Goal: Task Accomplishment & Management: Complete application form

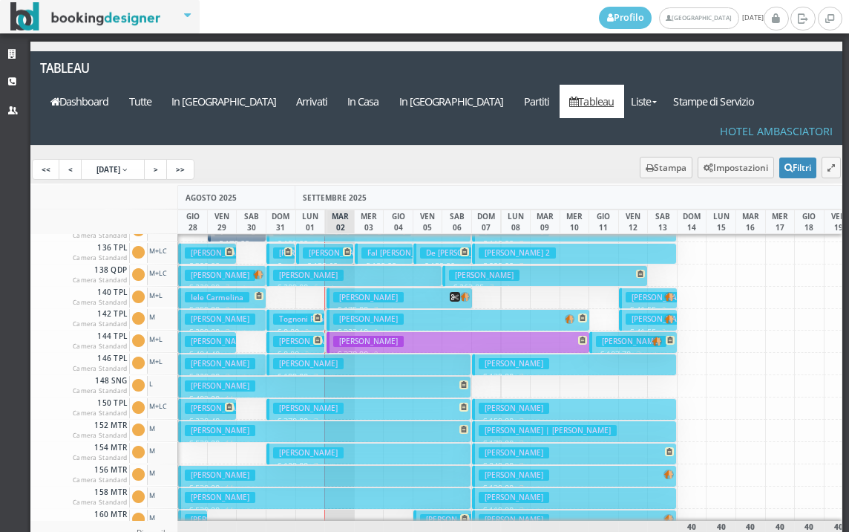
scroll to position [371, 0]
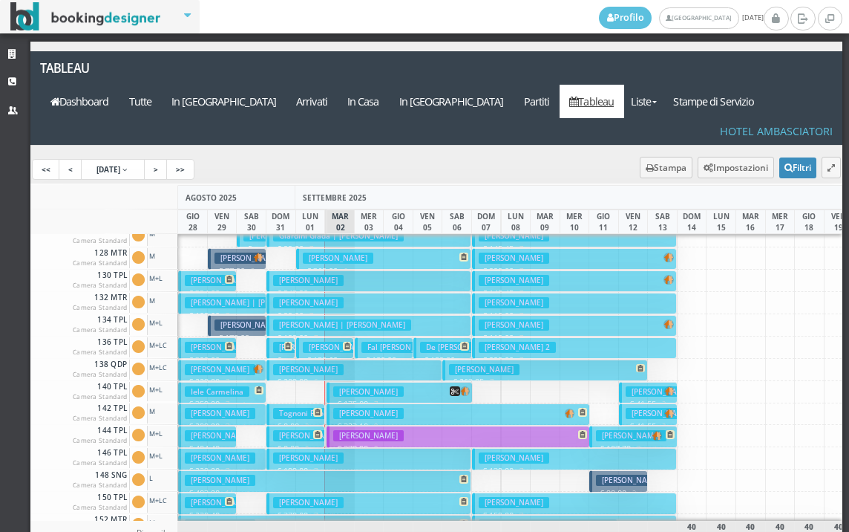
scroll to position [297, 0]
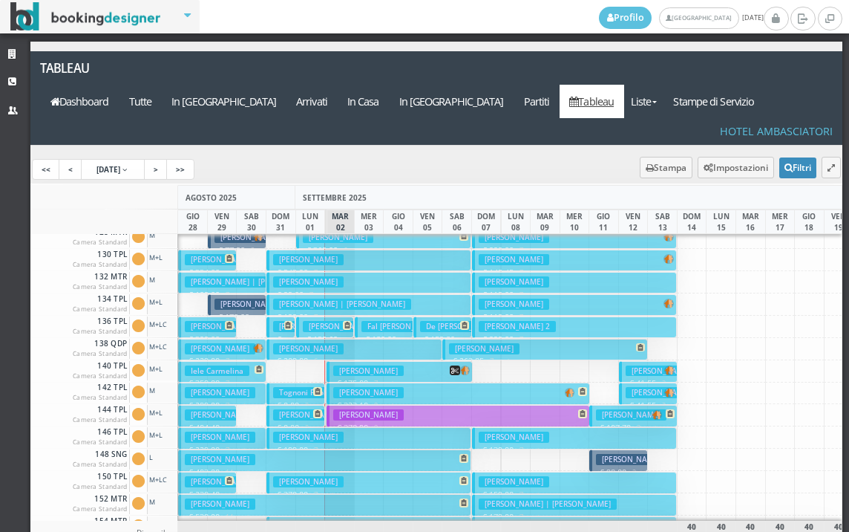
click at [626, 449] on button "[PERSON_NAME] € 98.00 2 notti 1 Adulto" at bounding box center [618, 460] width 59 height 22
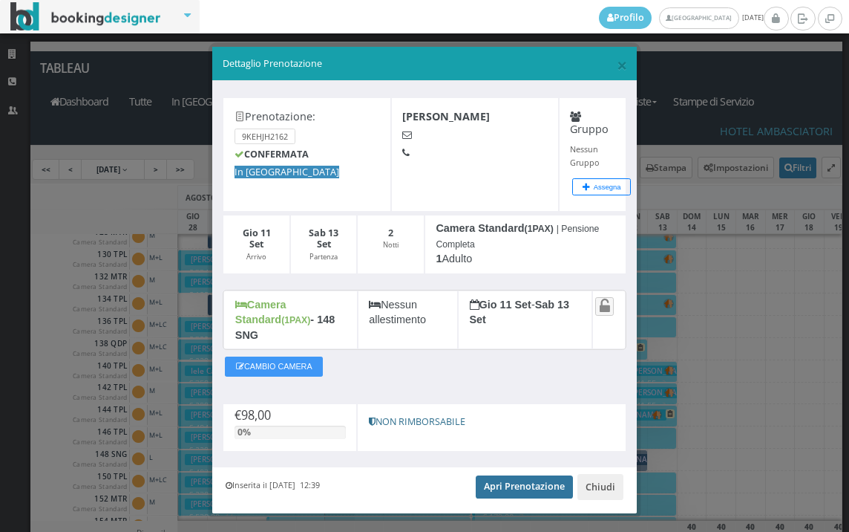
click at [503, 475] on link "Apri Prenotazione" at bounding box center [524, 486] width 97 height 22
click at [617, 62] on span "×" at bounding box center [622, 64] width 10 height 25
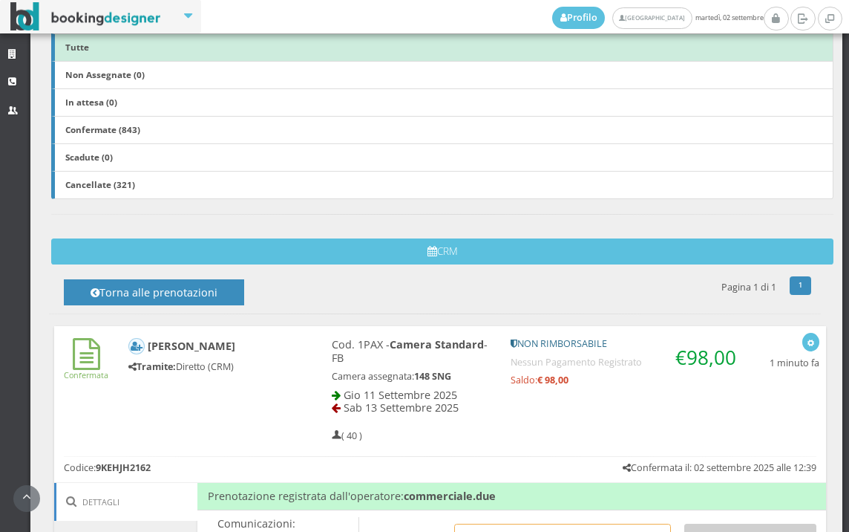
scroll to position [659, 0]
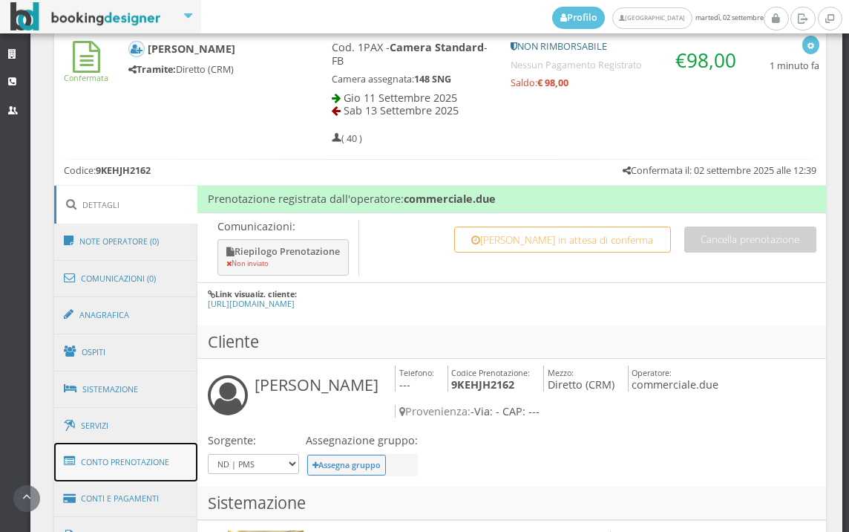
click at [142, 460] on link "Conto Prenotazione" at bounding box center [126, 461] width 144 height 39
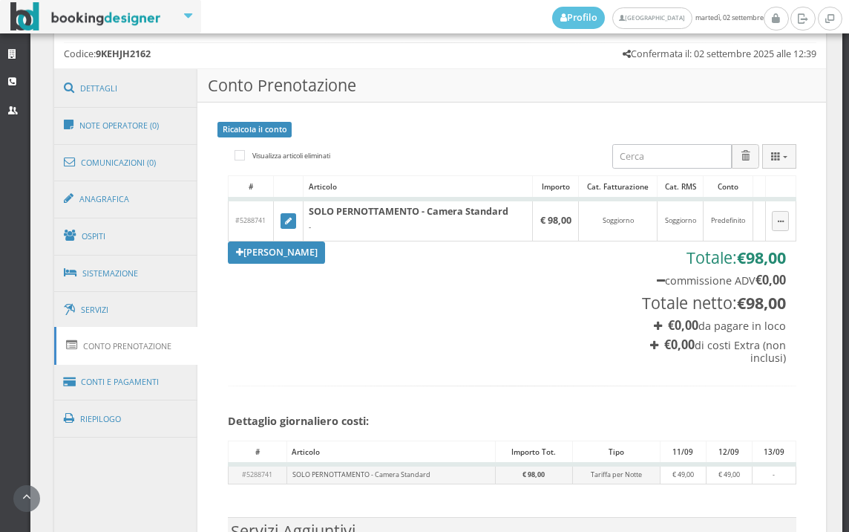
scroll to position [907, 0]
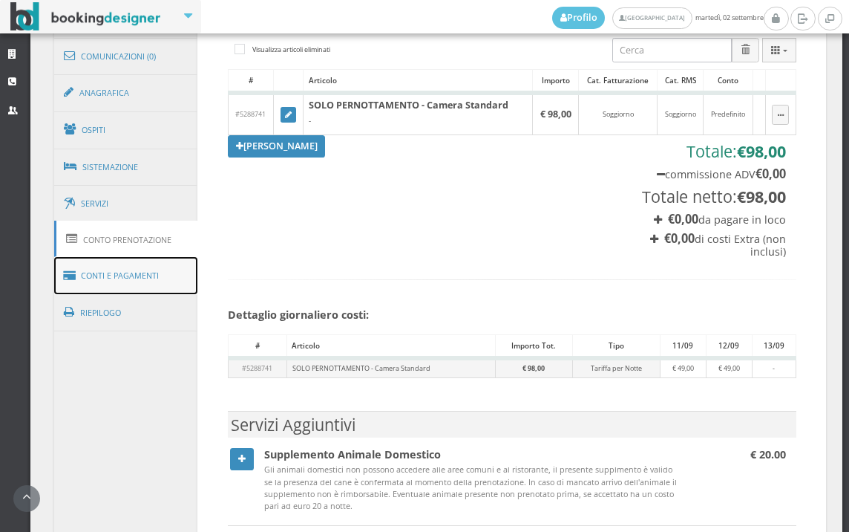
click at [148, 286] on link "Conti e Pagamenti" at bounding box center [126, 276] width 144 height 38
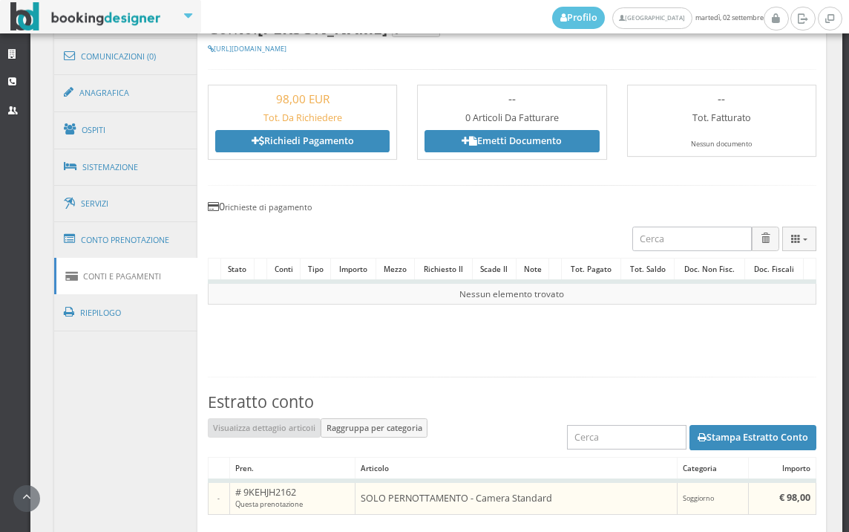
scroll to position [742, 0]
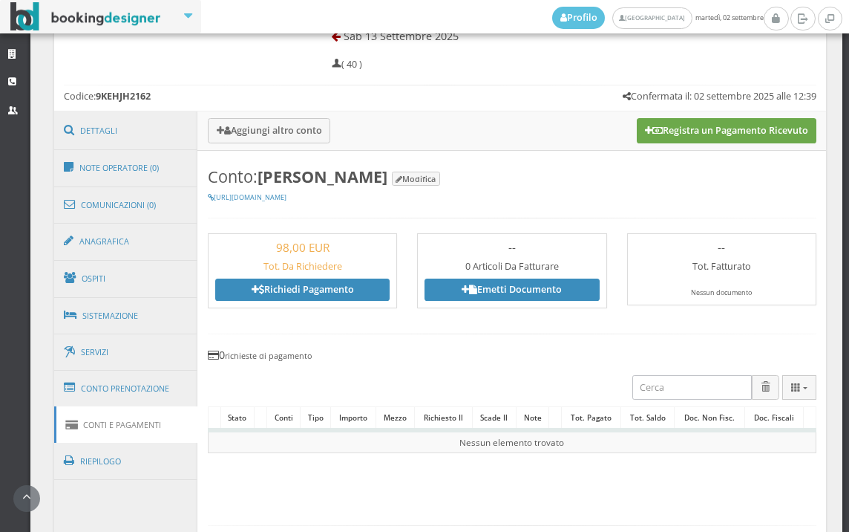
click at [720, 134] on button "Registra un Pagamento Ricevuto" at bounding box center [727, 130] width 180 height 25
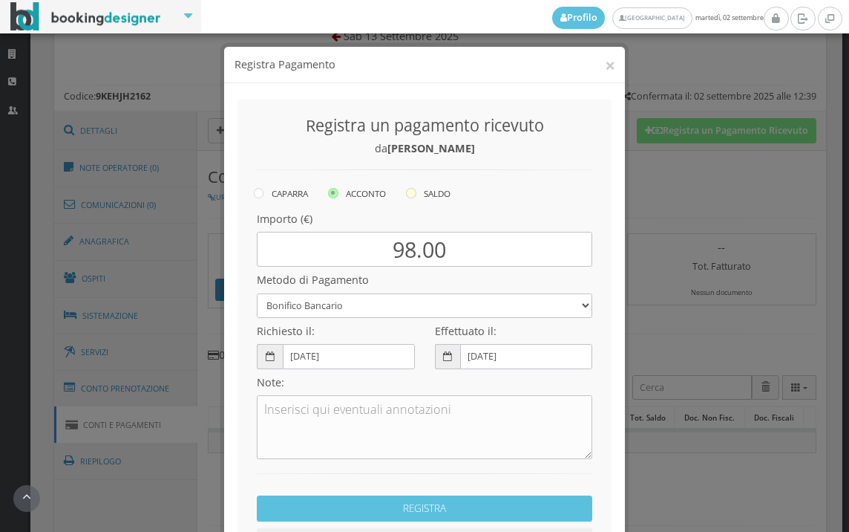
click at [411, 194] on icon at bounding box center [411, 193] width 10 height 10
radio input "true"
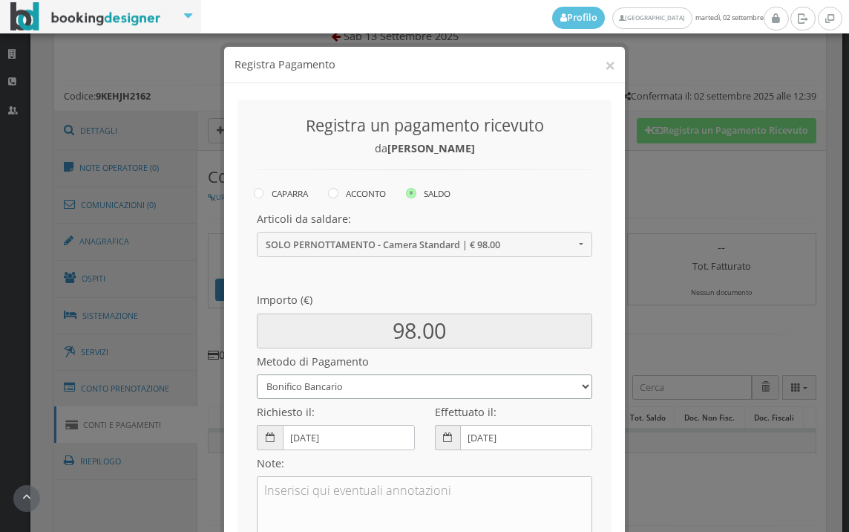
click at [337, 388] on select "Bonifico Bancario BONIFICO SUM UP Contanti Assegno Bancario Assegno Circolare V…" at bounding box center [425, 386] width 336 height 24
select select
click at [257, 374] on select "Bonifico Bancario BONIFICO SUM UP Contanti Assegno Bancario Assegno Circolare V…" at bounding box center [425, 386] width 336 height 24
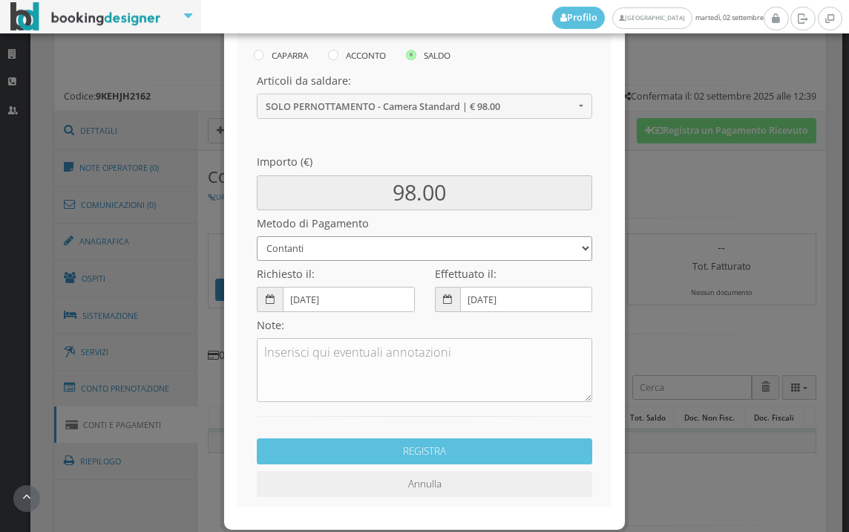
scroll to position [165, 0]
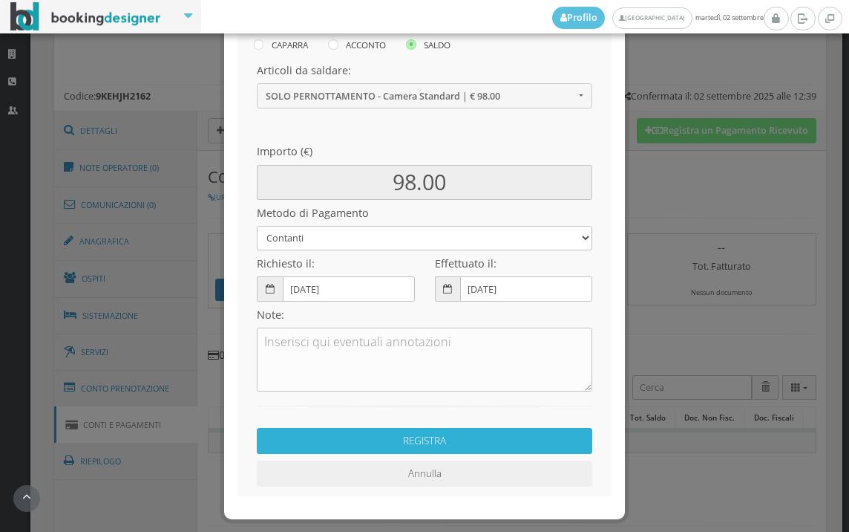
click at [404, 443] on button "REGISTRA" at bounding box center [425, 441] width 336 height 26
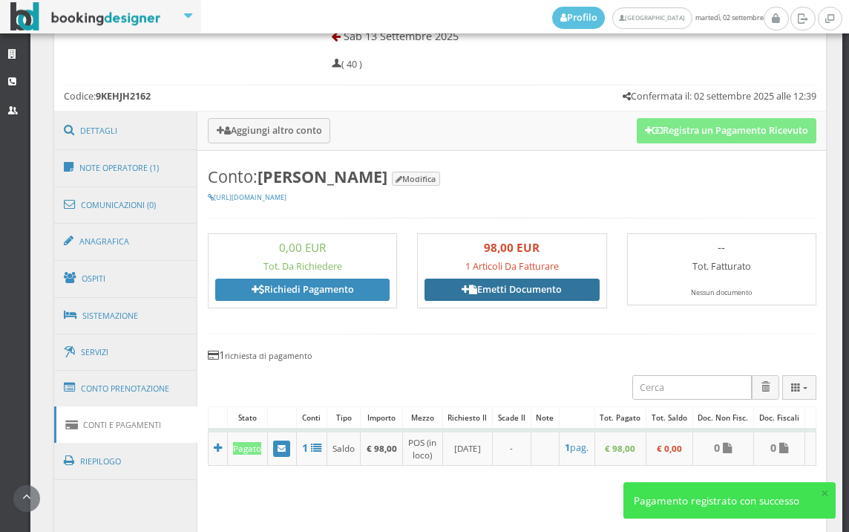
click at [483, 292] on link "Emetti Documento" at bounding box center [512, 289] width 174 height 22
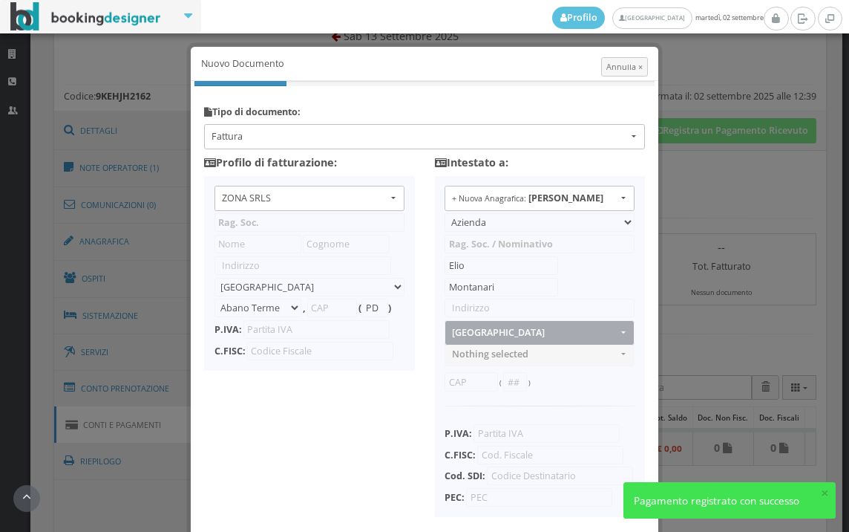
type input "ZONA SRLS"
type input "Vico V Durante, 8"
select select "Frattamaggiore"
type input "80027"
type input "NA"
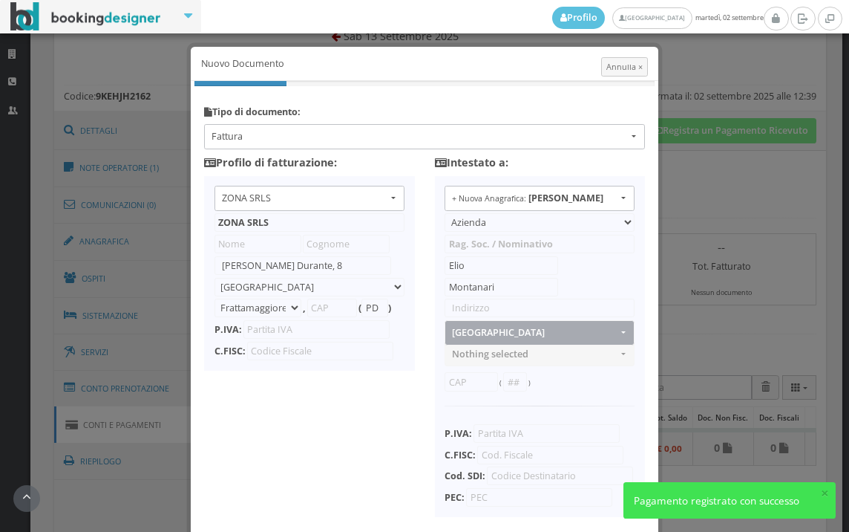
type input "10356321215"
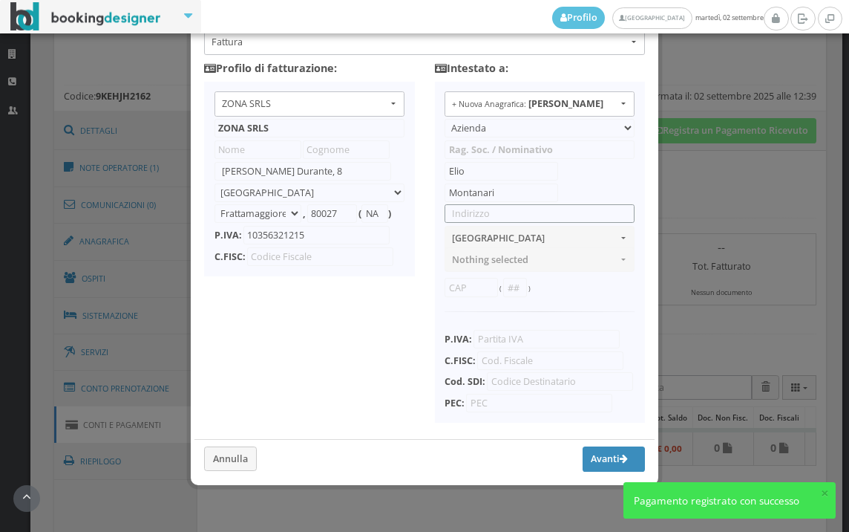
click at [489, 204] on input "text" at bounding box center [540, 213] width 190 height 19
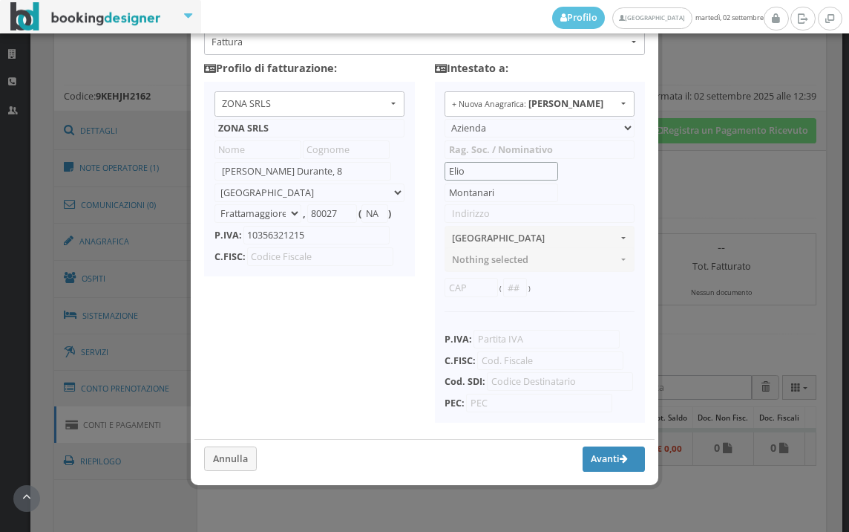
click at [482, 162] on input "Elio" at bounding box center [502, 171] width 114 height 19
type input "Elio PRIMO"
click at [482, 204] on input "text" at bounding box center [540, 213] width 190 height 19
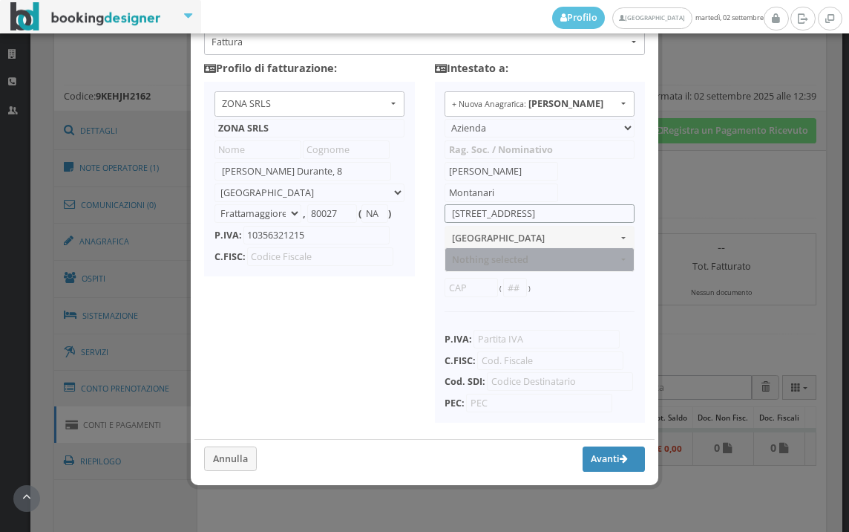
type input "VIA VIA NOVA 6"
click at [478, 254] on span "Nothing selected" at bounding box center [535, 259] width 166 height 11
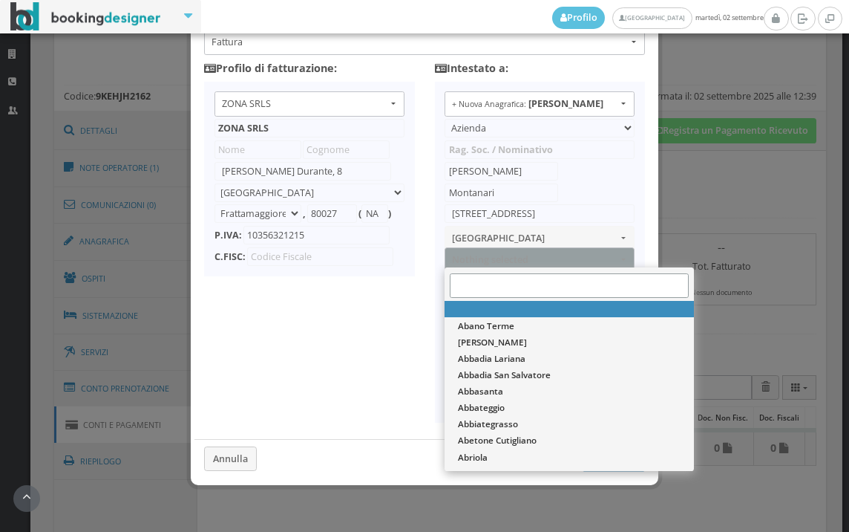
scroll to position [127137, 0]
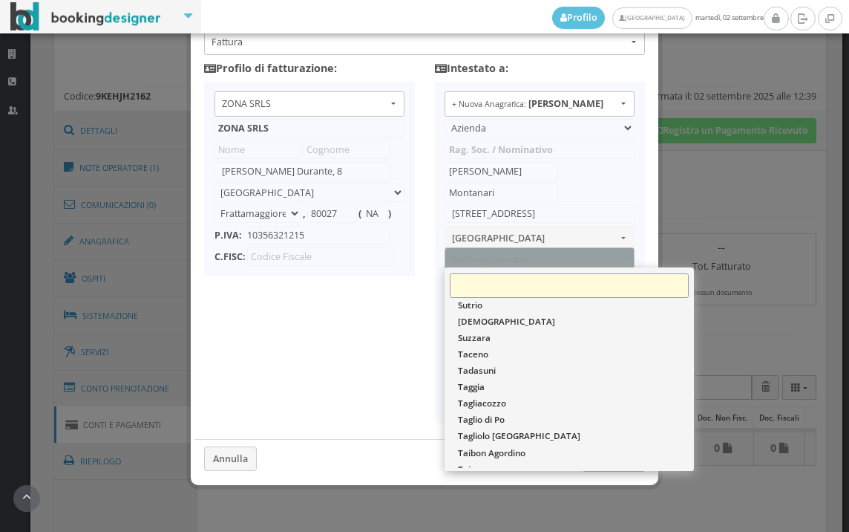
click at [479, 275] on input "Search" at bounding box center [569, 285] width 239 height 24
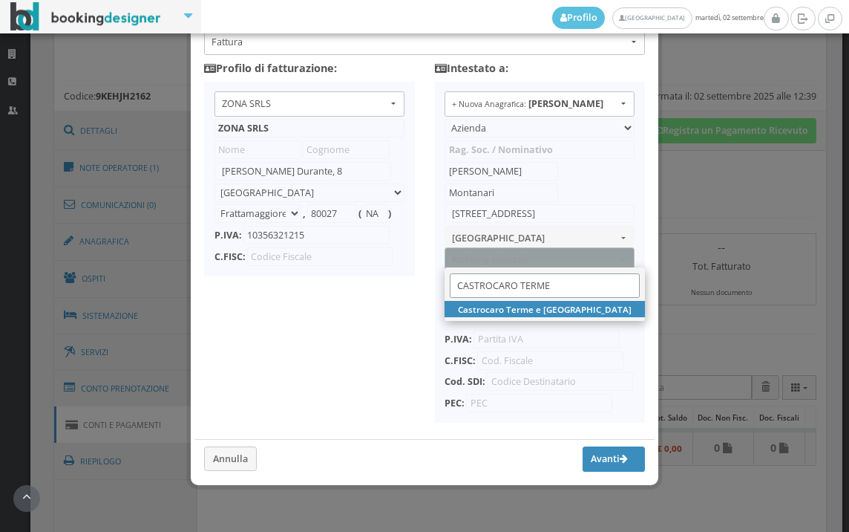
click at [524, 273] on input "CASTROCARO TERME" at bounding box center [545, 285] width 190 height 24
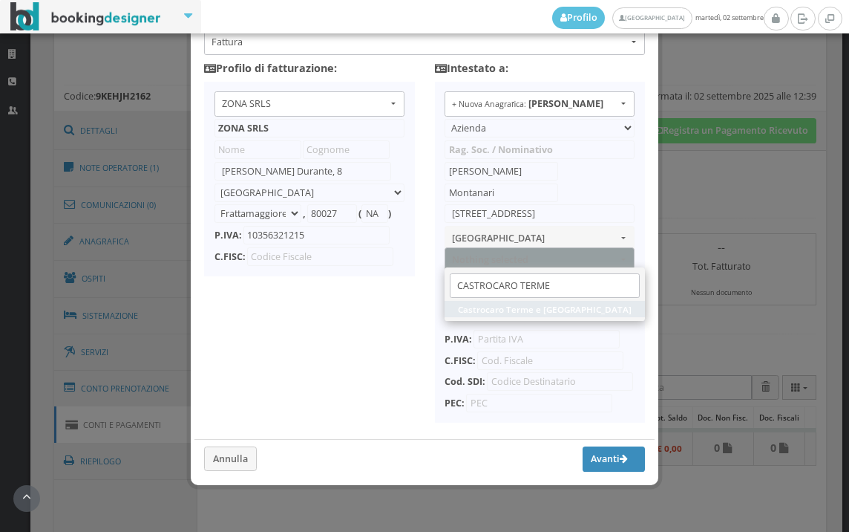
click at [535, 303] on span "Castrocaro Terme e Terra del Sole" at bounding box center [545, 309] width 174 height 13
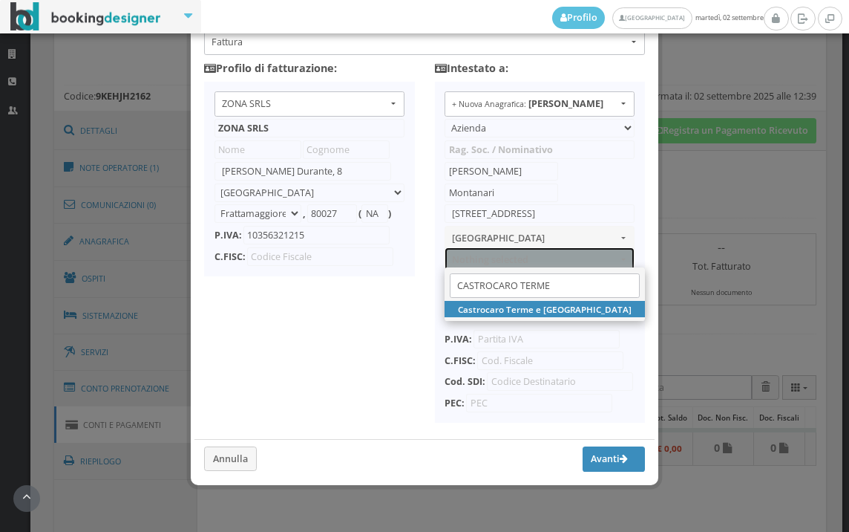
select select "CASTROCARO TERME E TERRA DEL SOLE"
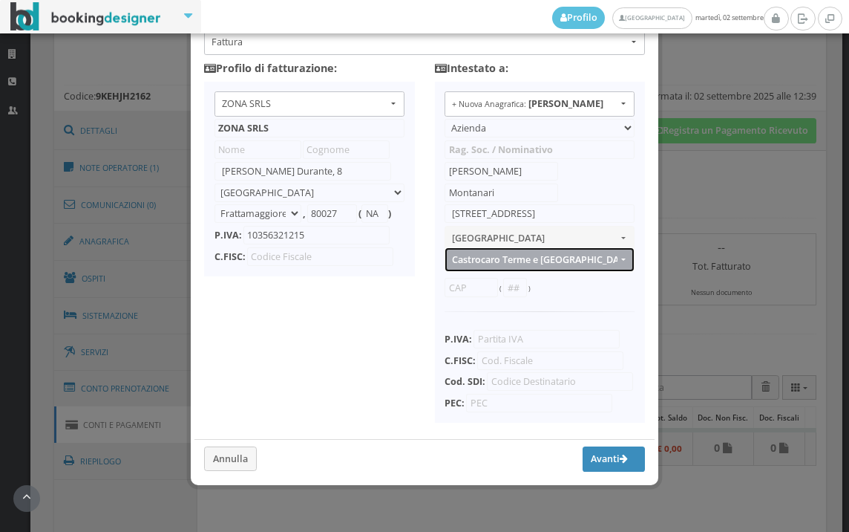
type input "FC"
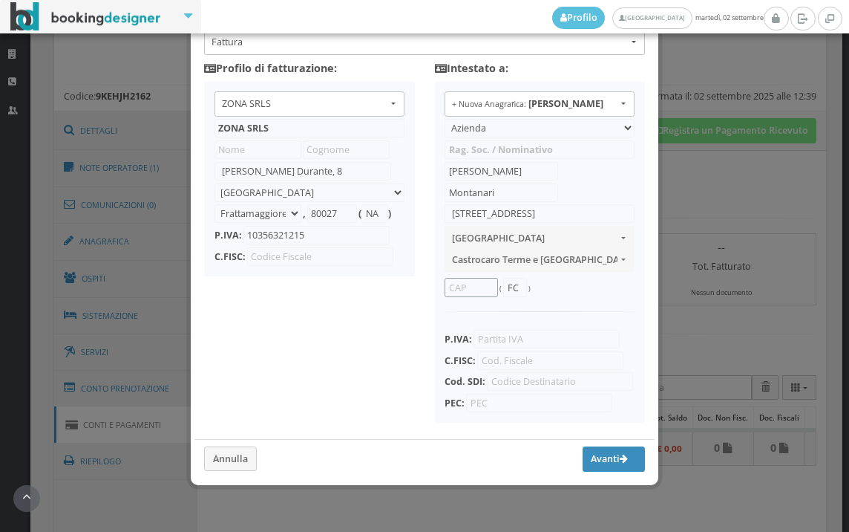
click at [467, 278] on input "text" at bounding box center [471, 287] width 53 height 19
type input "47011"
click at [508, 391] on li "PEC:" at bounding box center [540, 401] width 190 height 22
click at [495, 351] on input "text" at bounding box center [550, 360] width 146 height 19
type input "MNTLRM50M27D935K"
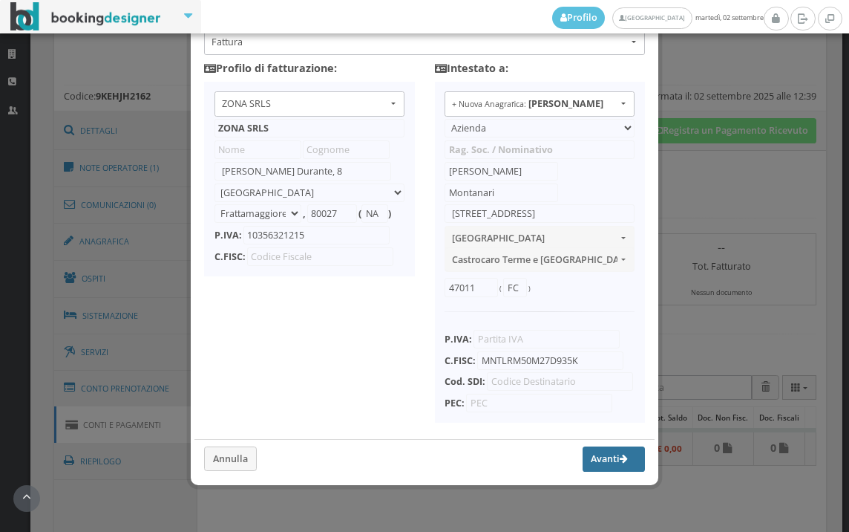
click at [595, 452] on button "Avanti" at bounding box center [614, 458] width 62 height 25
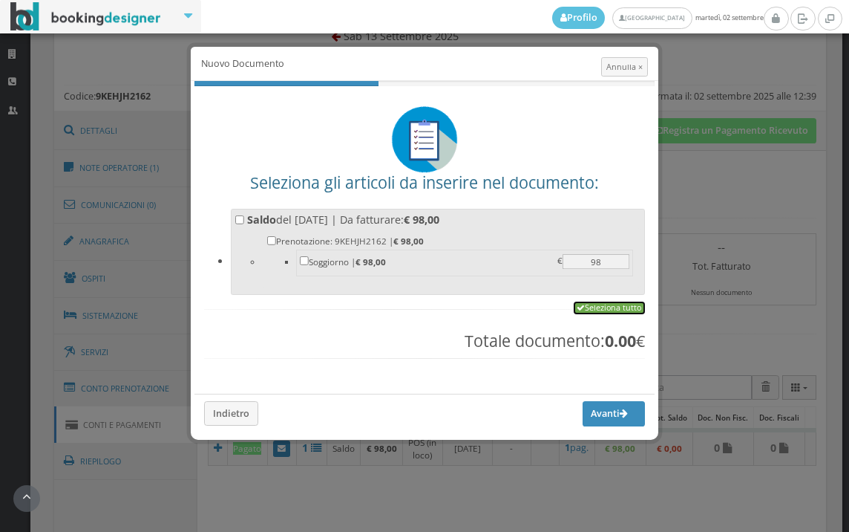
click at [604, 301] on link "Seleziona tutto" at bounding box center [609, 307] width 71 height 13
checkbox input "true"
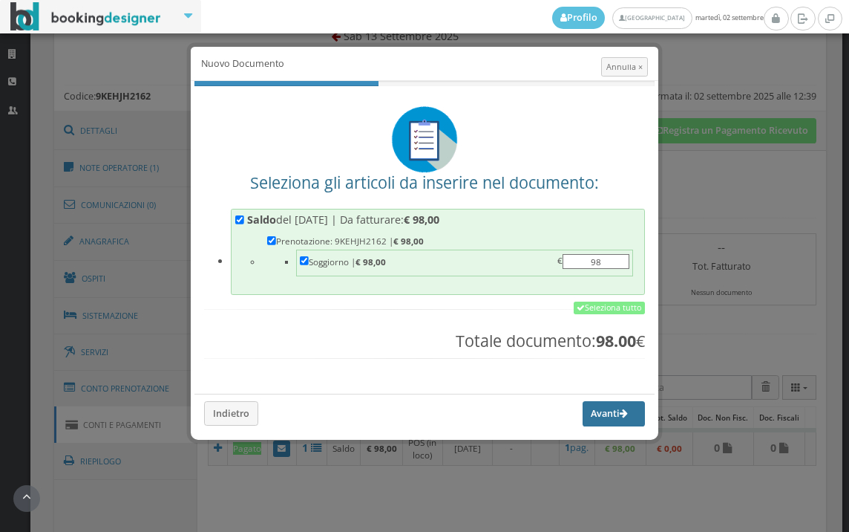
click at [599, 416] on button "Avanti" at bounding box center [614, 413] width 62 height 25
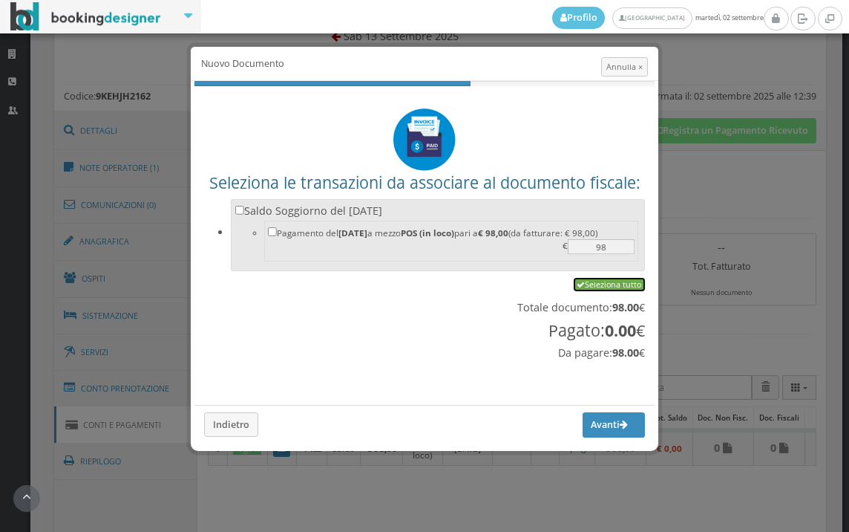
click at [616, 286] on link "Seleziona tutto" at bounding box center [609, 284] width 71 height 13
checkbox input "true"
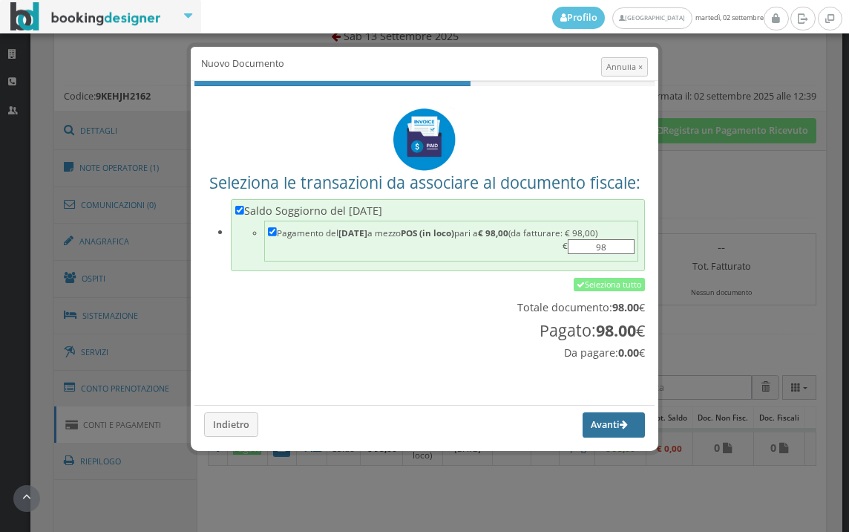
click at [611, 422] on button "Avanti" at bounding box center [614, 424] width 62 height 25
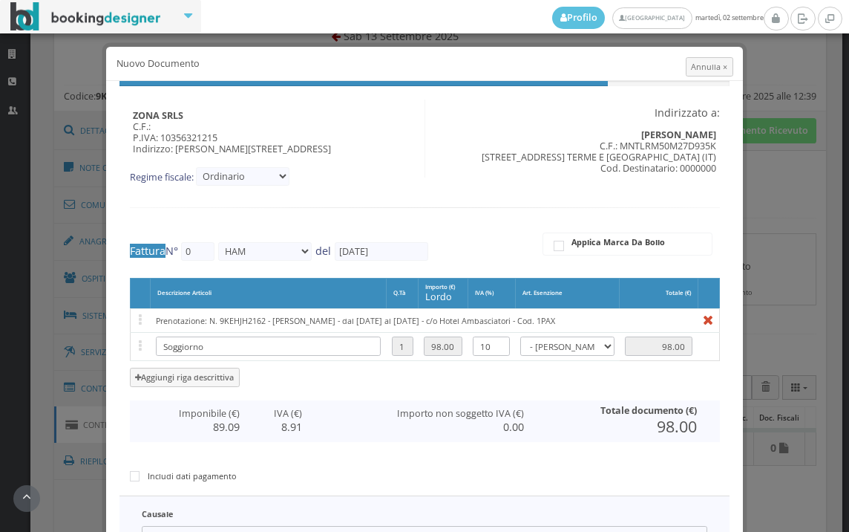
type input "572"
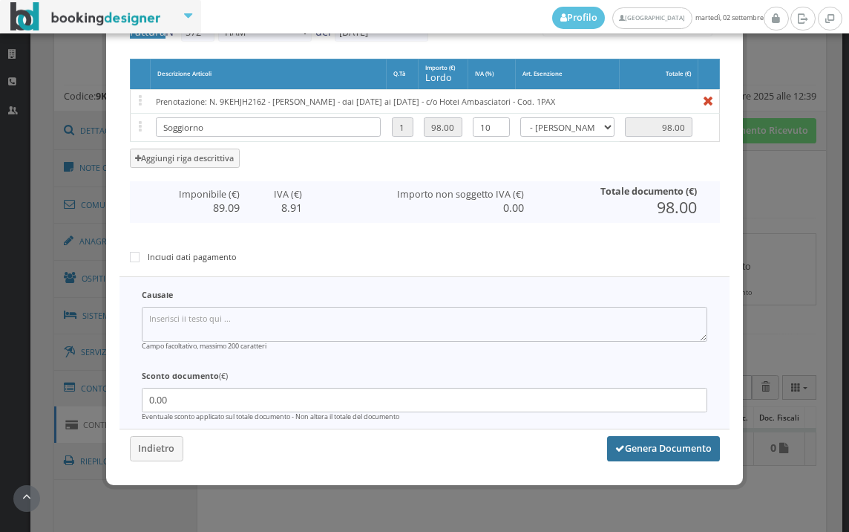
click at [633, 447] on button "Genera Documento" at bounding box center [663, 448] width 113 height 25
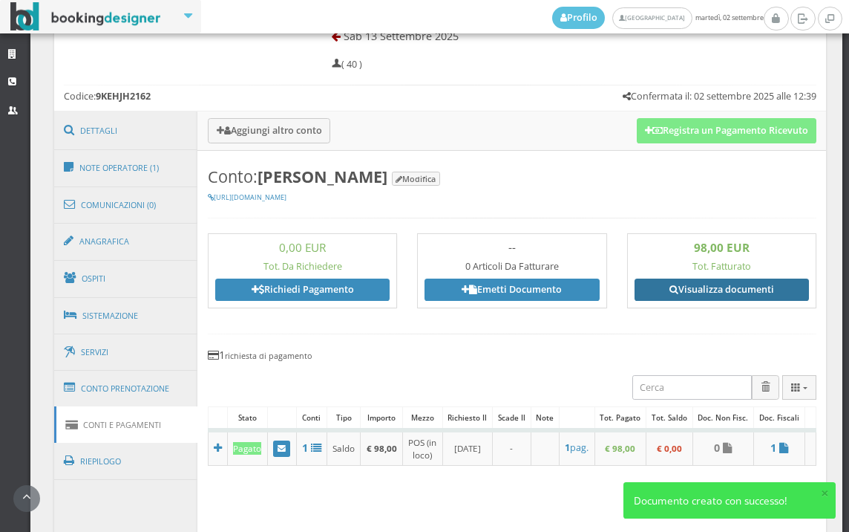
click at [711, 278] on link "Visualizza documenti" at bounding box center [722, 289] width 174 height 22
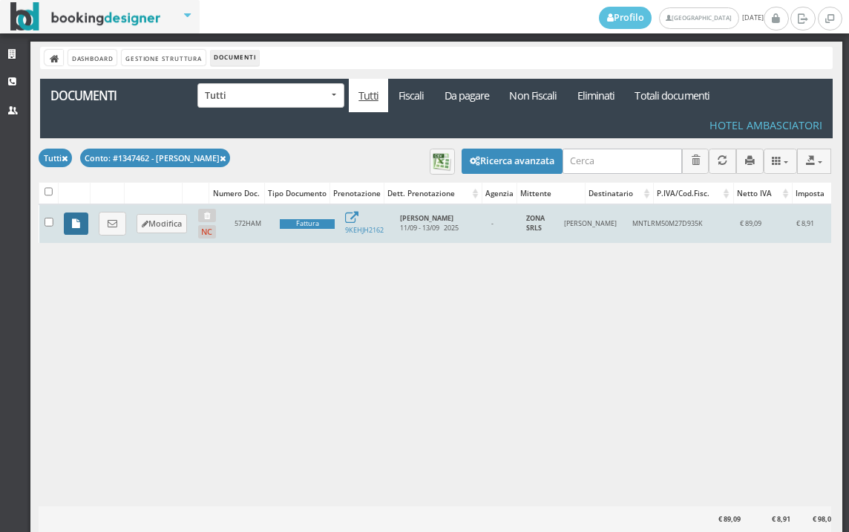
click at [79, 226] on icon at bounding box center [76, 224] width 8 height 10
